Goal: Entertainment & Leisure: Consume media (video, audio)

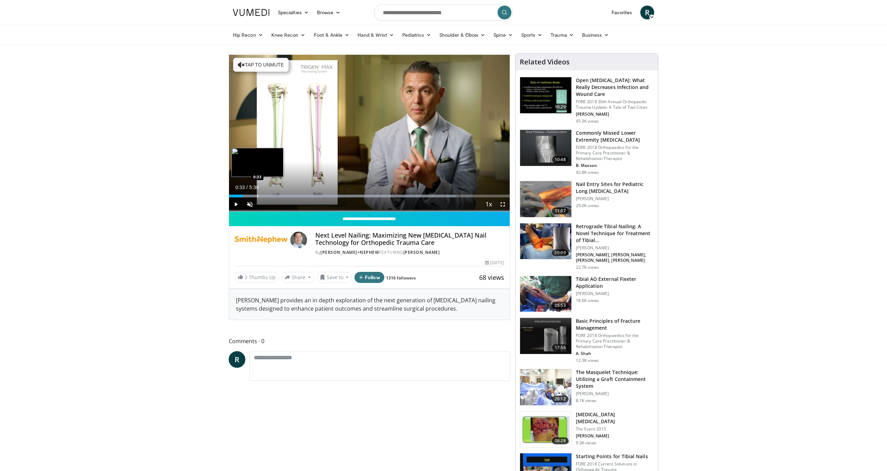
drag, startPoint x: 257, startPoint y: 195, endPoint x: 274, endPoint y: 196, distance: 16.7
click at [257, 195] on div "Progress Bar" at bounding box center [257, 196] width 1 height 3
drag, startPoint x: 279, startPoint y: 196, endPoint x: 286, endPoint y: 196, distance: 6.2
click at [280, 196] on div "Progress Bar" at bounding box center [280, 196] width 1 height 3
click at [0, 0] on div "Progress Bar" at bounding box center [0, 0] width 0 height 0
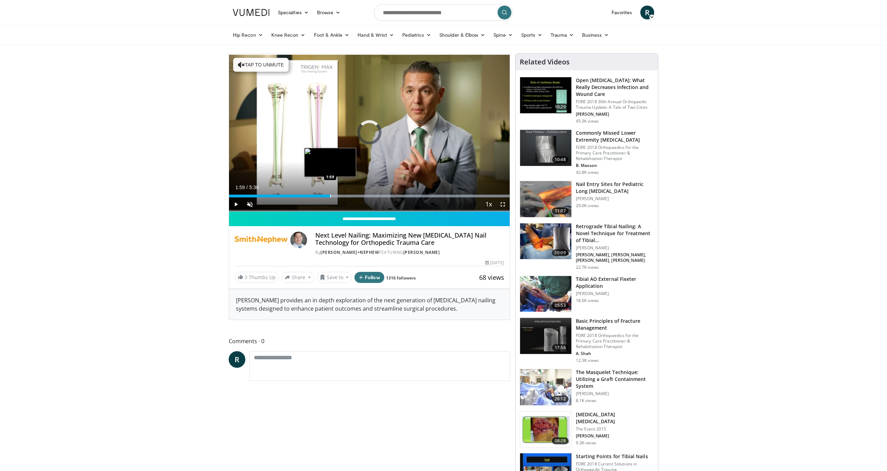
click at [330, 194] on div "Loaded : 99.93% 1:59 1:59" at bounding box center [369, 194] width 281 height 7
click at [317, 195] on div "Progress Bar" at bounding box center [317, 196] width 1 height 3
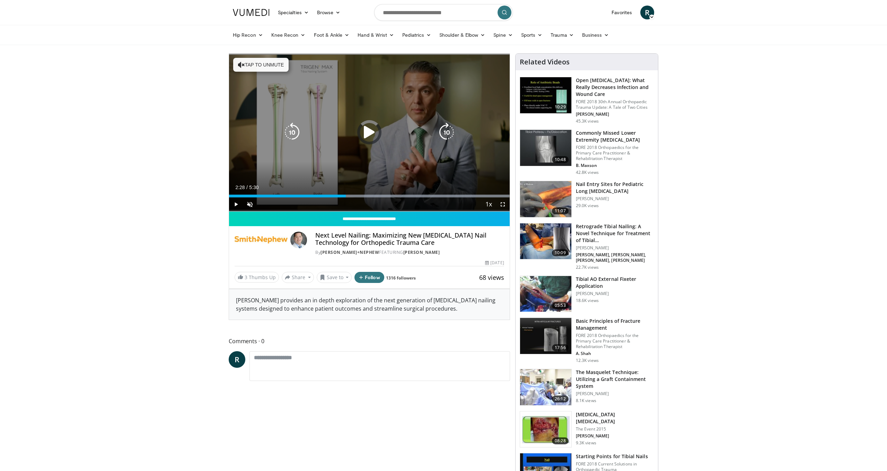
drag, startPoint x: 355, startPoint y: 194, endPoint x: 362, endPoint y: 194, distance: 7.6
click at [357, 194] on div "Loaded : 99.93% 2:17 2:28" at bounding box center [369, 194] width 281 height 7
click at [371, 194] on div "Loaded : 99.93% 2:30 2:47" at bounding box center [369, 194] width 281 height 7
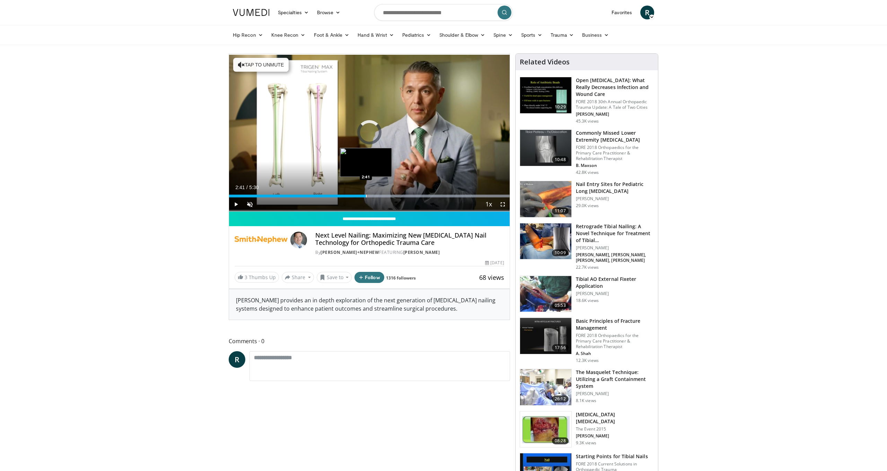
click at [366, 194] on div "Loaded : 99.93% 2:41 2:41" at bounding box center [369, 194] width 281 height 7
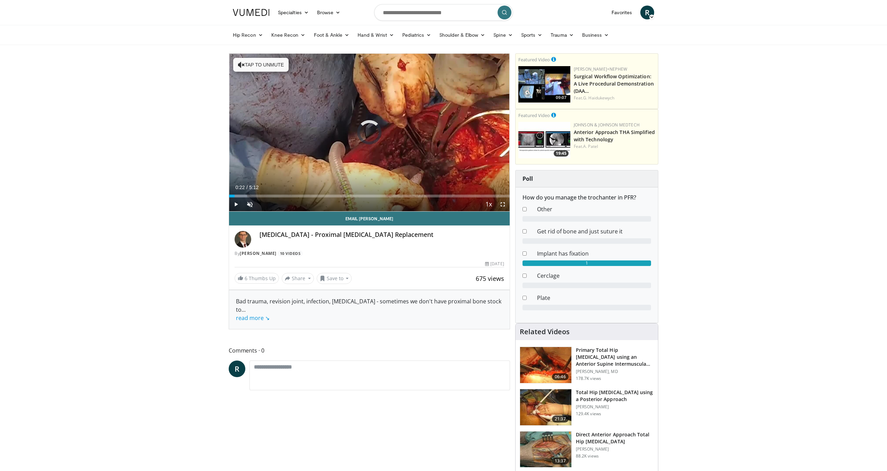
click at [250, 193] on div "Loaded : 6.37% 0:06 0:22" at bounding box center [369, 194] width 281 height 7
drag, startPoint x: 266, startPoint y: 196, endPoint x: 278, endPoint y: 198, distance: 11.6
click at [0, 0] on div "Progress Bar" at bounding box center [0, 0] width 0 height 0
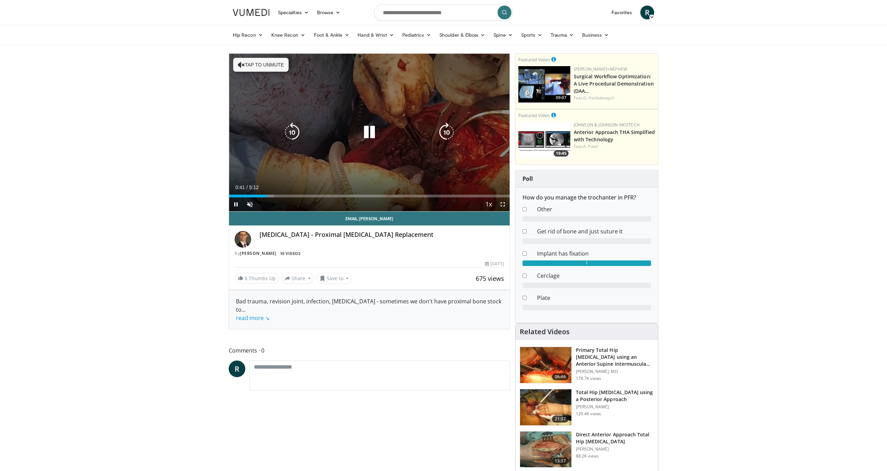
drag, startPoint x: 290, startPoint y: 200, endPoint x: 298, endPoint y: 200, distance: 8.0
click at [292, 200] on div "Current Time 0:41 / Duration 5:12 Pause Skip Backward Skip Forward Unmute Loade…" at bounding box center [369, 205] width 281 height 14
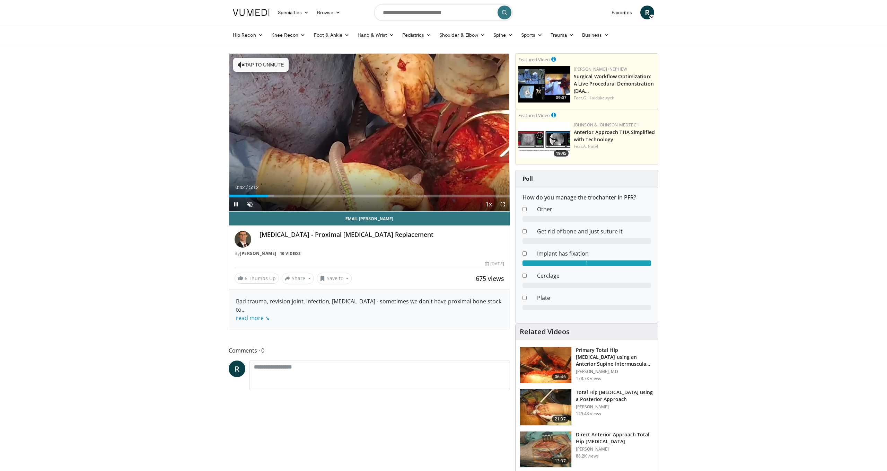
click at [324, 202] on div "Current Time 0:42 / Duration 5:12 Pause Skip Backward Skip Forward Unmute Loade…" at bounding box center [369, 205] width 281 height 14
click at [294, 194] on div "Loaded : 16.01% 0:47 1:12" at bounding box center [369, 194] width 281 height 7
drag, startPoint x: 323, startPoint y: 195, endPoint x: 327, endPoint y: 195, distance: 4.2
click at [324, 195] on div "Progress Bar" at bounding box center [323, 196] width 1 height 3
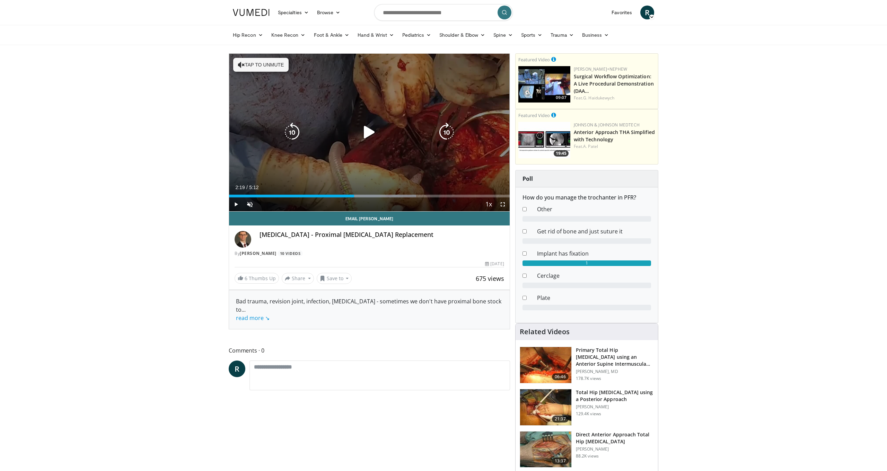
drag, startPoint x: 354, startPoint y: 193, endPoint x: 366, endPoint y: 194, distance: 11.4
click at [356, 193] on div "Loaded : 66.68% 2:19 2:19" at bounding box center [369, 194] width 281 height 7
drag, startPoint x: 373, startPoint y: 194, endPoint x: 379, endPoint y: 195, distance: 6.4
click at [374, 194] on div "Loaded : 48.10% 2:39 2:39" at bounding box center [369, 194] width 281 height 7
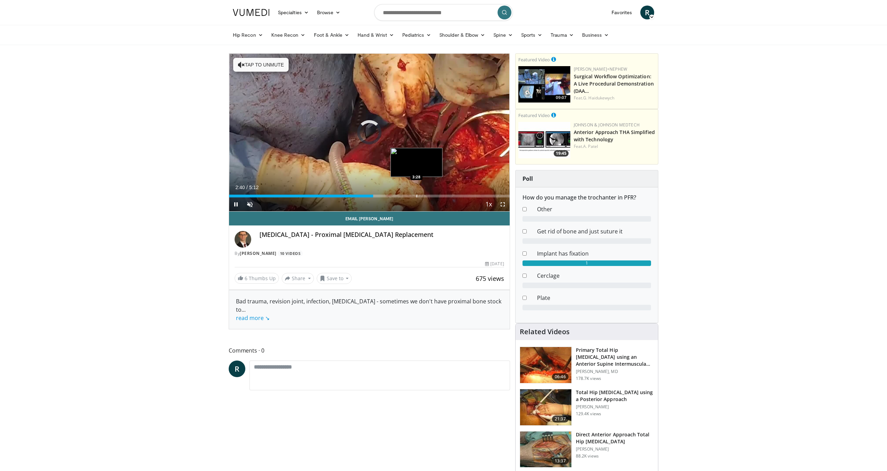
click at [417, 195] on div "Progress Bar" at bounding box center [417, 196] width 1 height 3
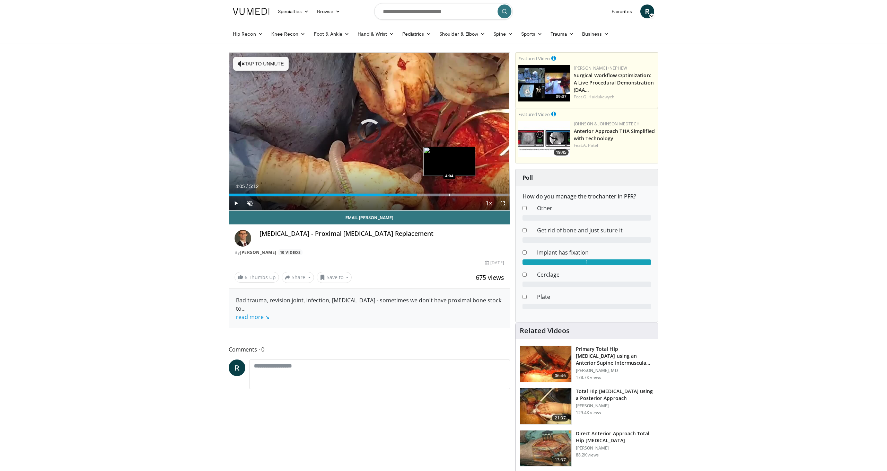
scroll to position [0, 0]
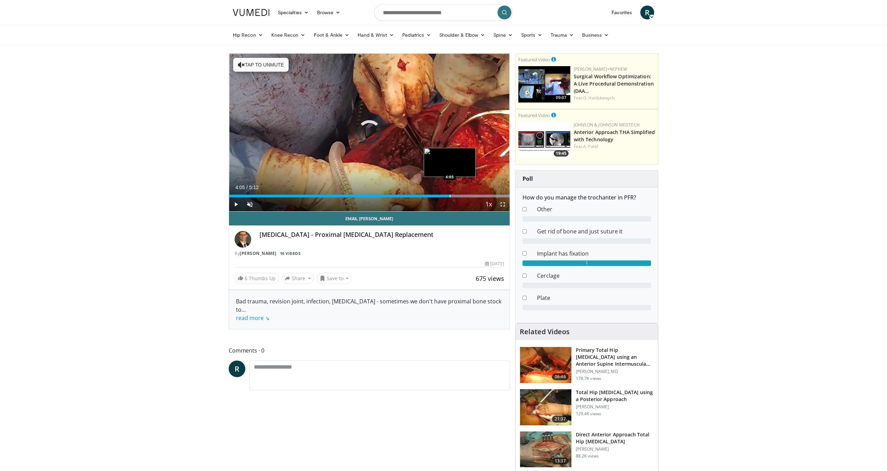
drag, startPoint x: 449, startPoint y: 196, endPoint x: 454, endPoint y: 197, distance: 5.0
click at [450, 196] on div "Progress Bar" at bounding box center [450, 196] width 1 height 3
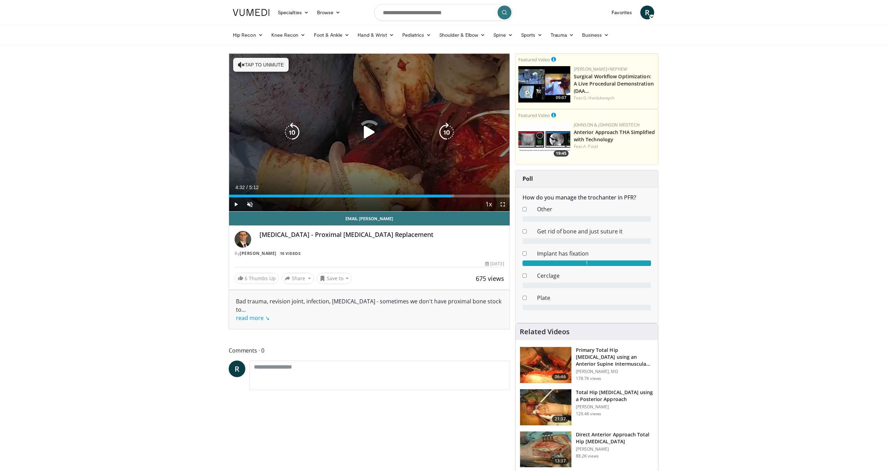
drag, startPoint x: 474, startPoint y: 194, endPoint x: 478, endPoint y: 194, distance: 4.2
click at [474, 194] on div "Loaded : 80.18% 4:07 4:32" at bounding box center [369, 194] width 281 height 7
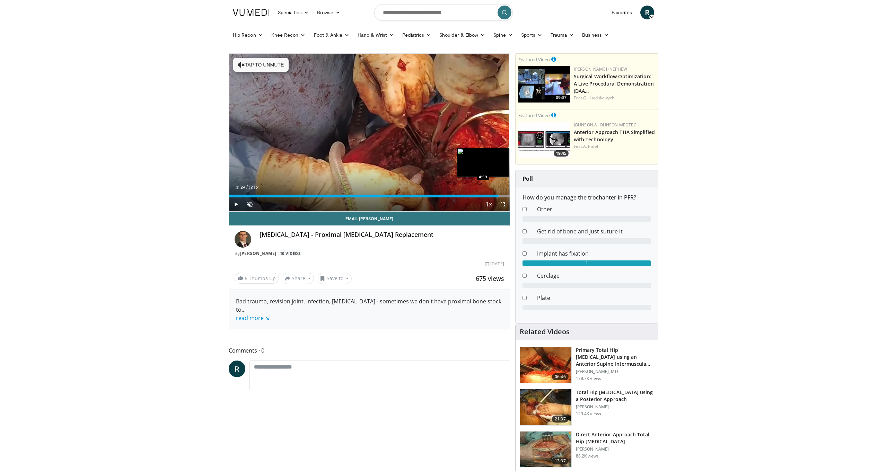
click at [499, 195] on div "Progress Bar" at bounding box center [499, 196] width 1 height 3
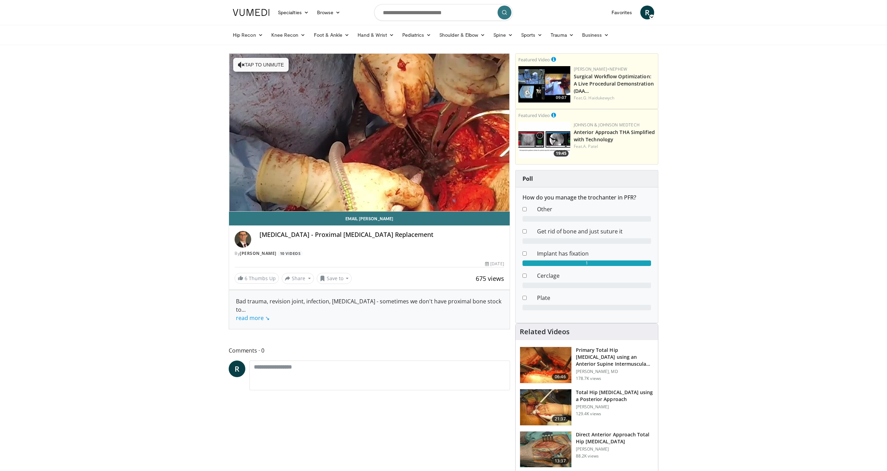
click at [0, 0] on html "Specialties Adult & Family Medicine Allergy, [MEDICAL_DATA], Immunology Anesthe…" at bounding box center [443, 235] width 887 height 471
